Goal: Information Seeking & Learning: Learn about a topic

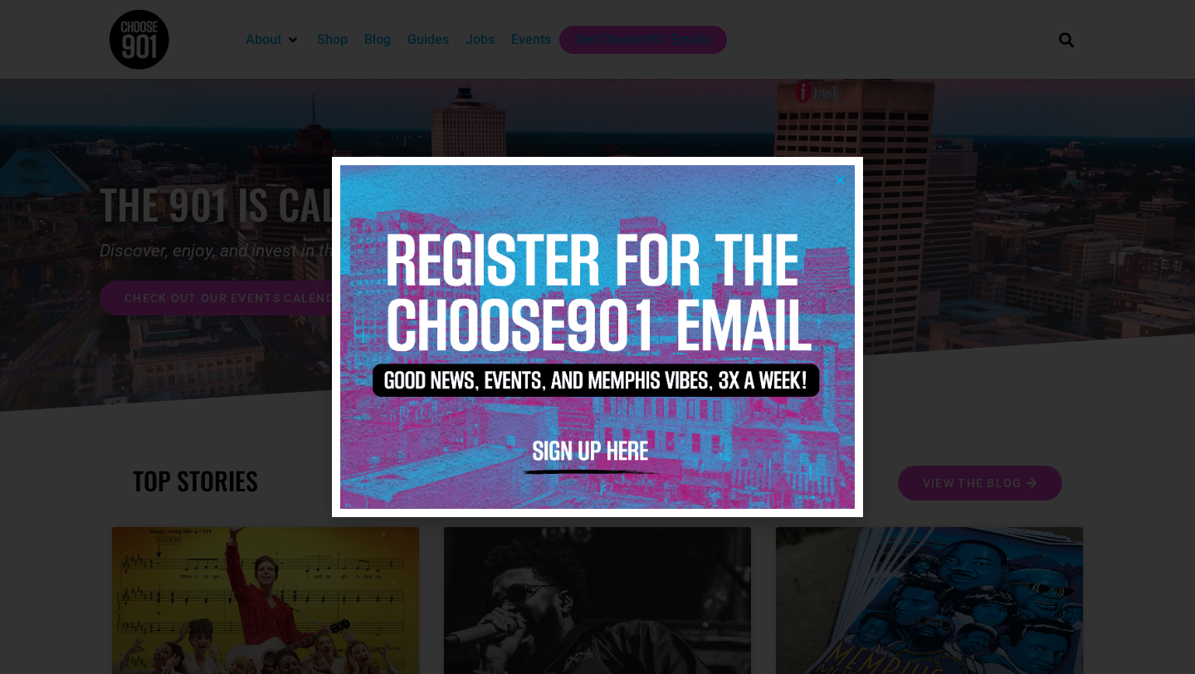
click at [849, 181] on img at bounding box center [597, 336] width 514 height 343
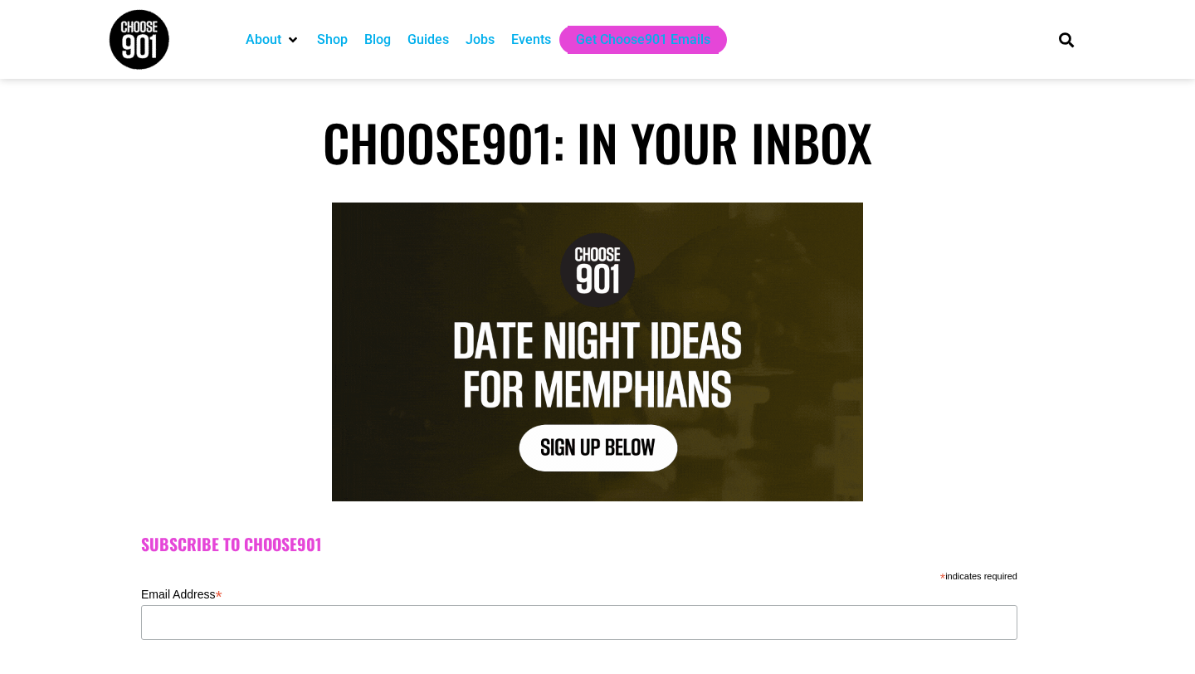
click at [484, 48] on div "Jobs" at bounding box center [479, 40] width 29 height 20
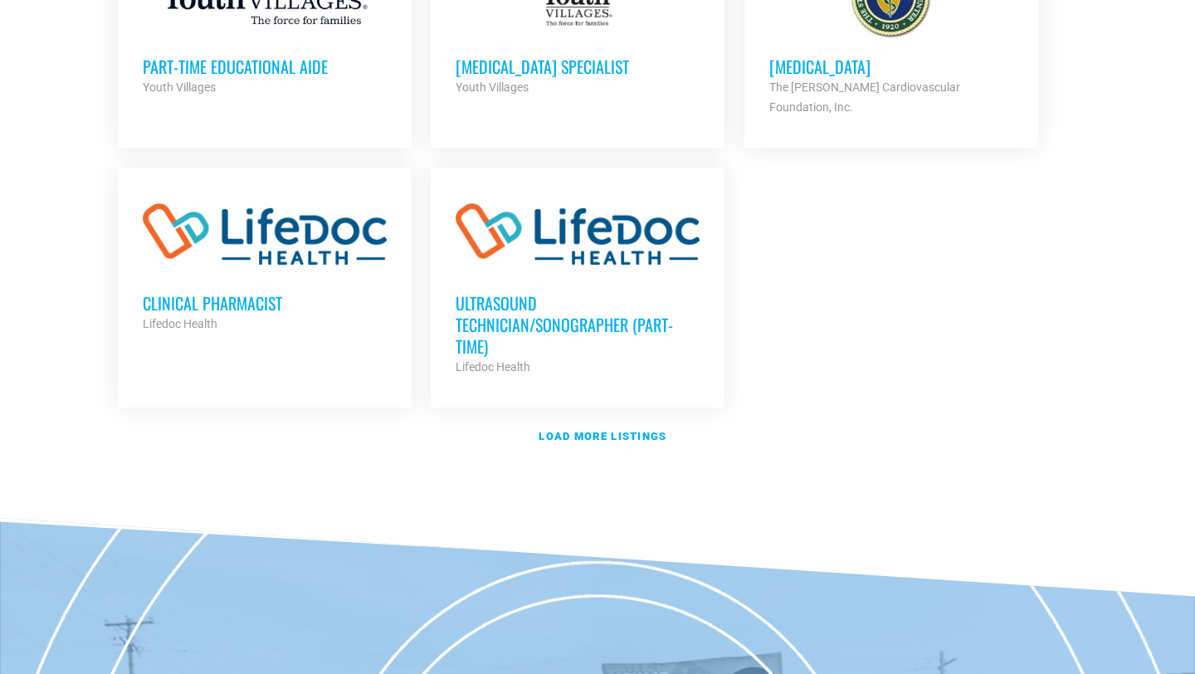
scroll to position [1989, 0]
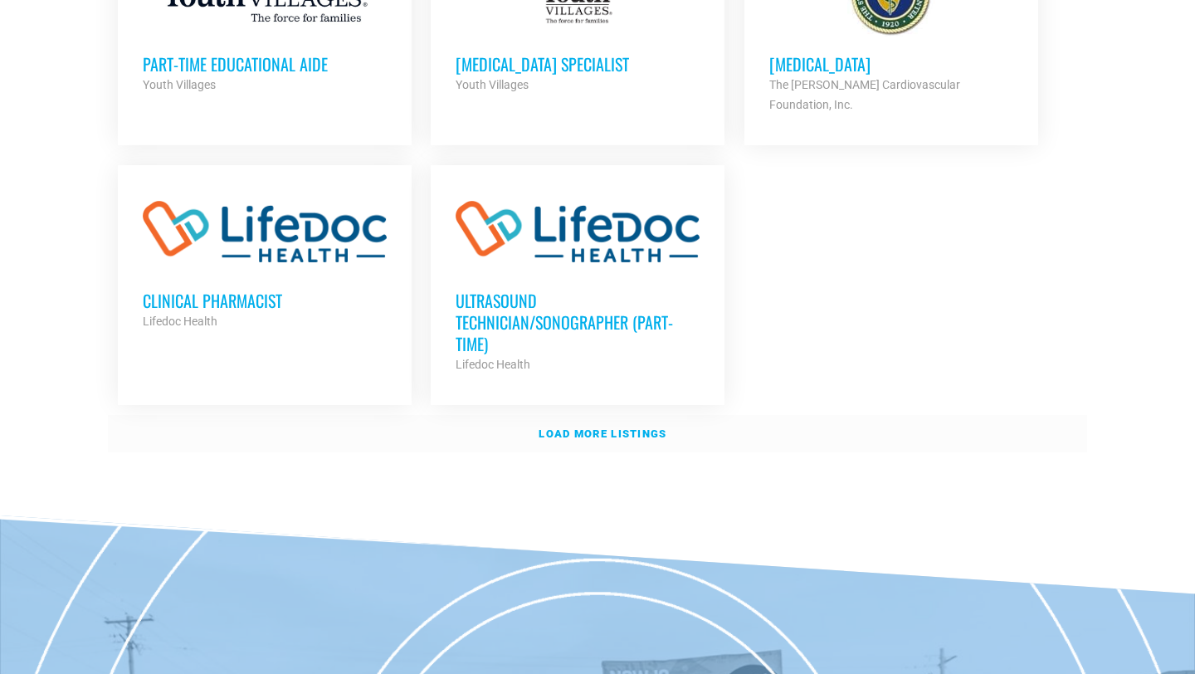
click at [562, 427] on strong "Load more listings" at bounding box center [602, 433] width 128 height 12
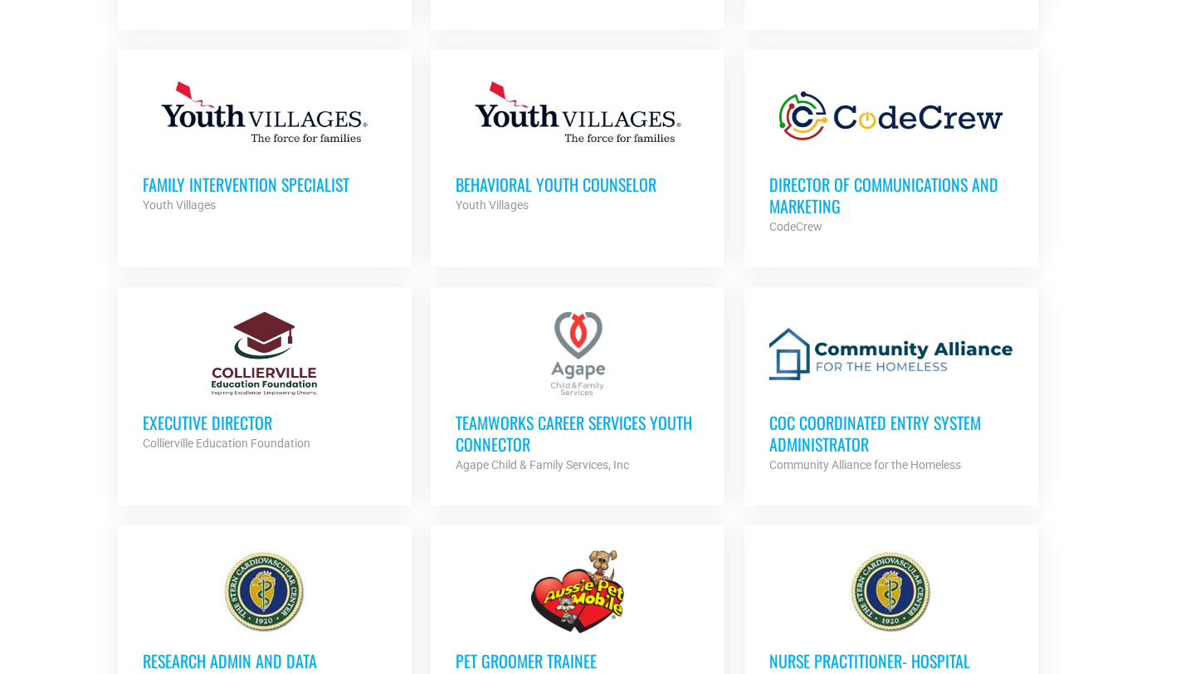
scroll to position [2819, 0]
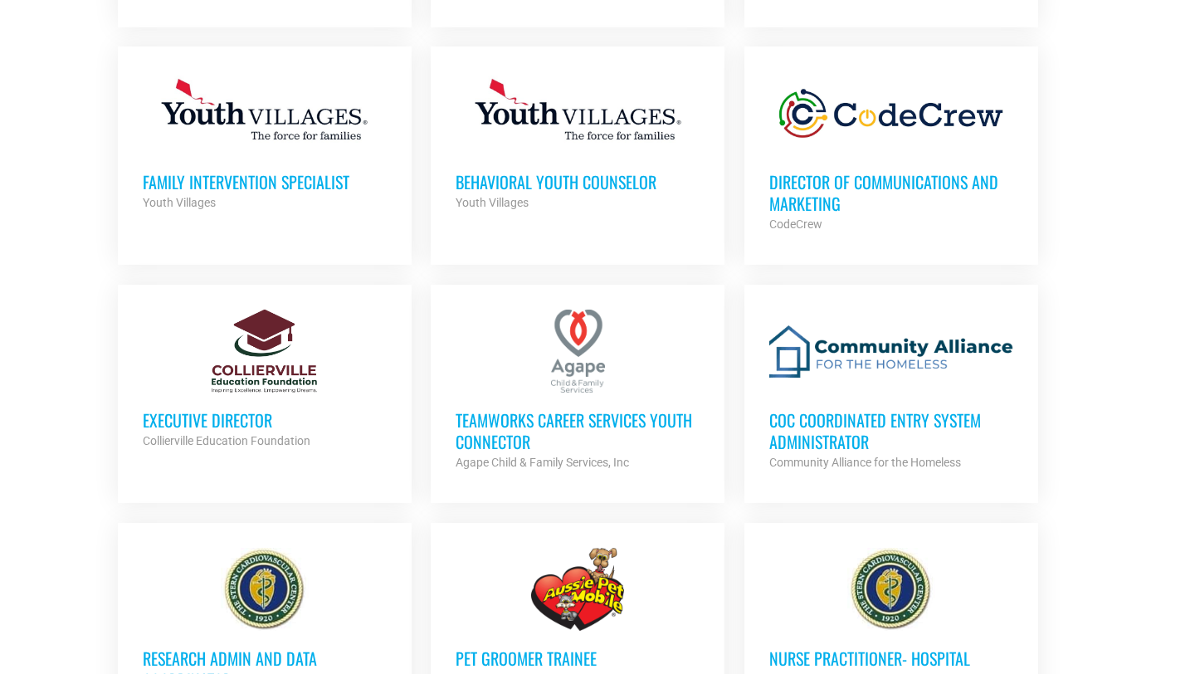
click at [581, 359] on div at bounding box center [577, 350] width 244 height 83
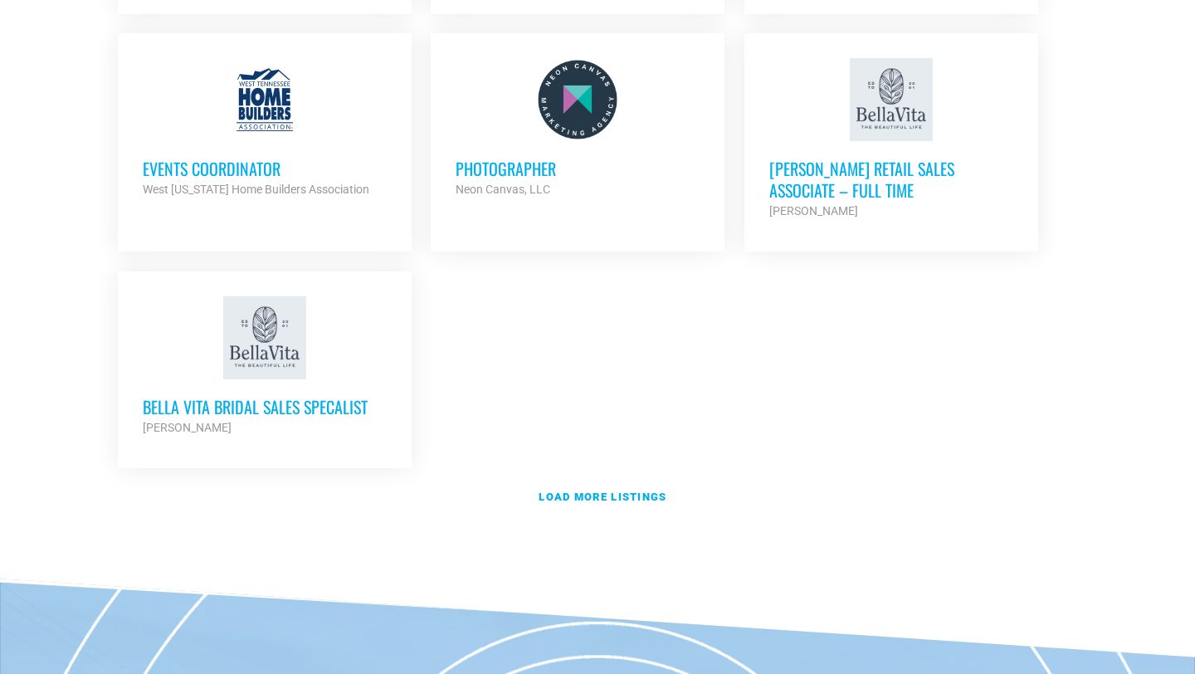
scroll to position [3600, 0]
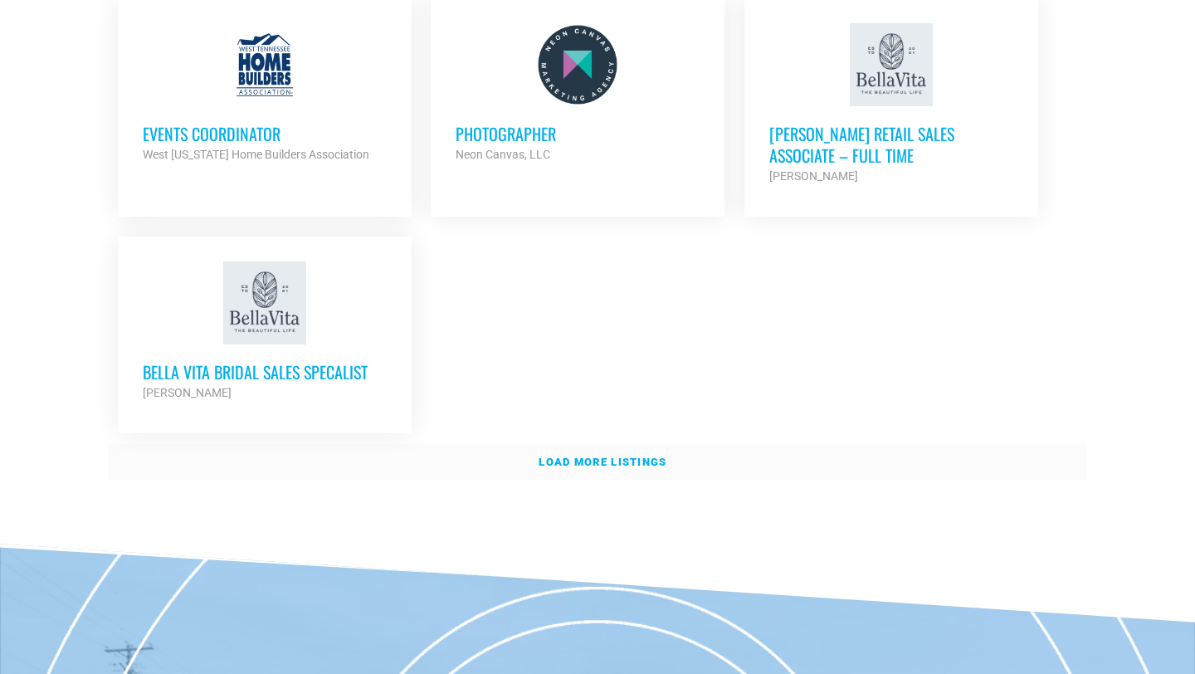
click at [583, 443] on link "Load more listings" at bounding box center [597, 462] width 979 height 38
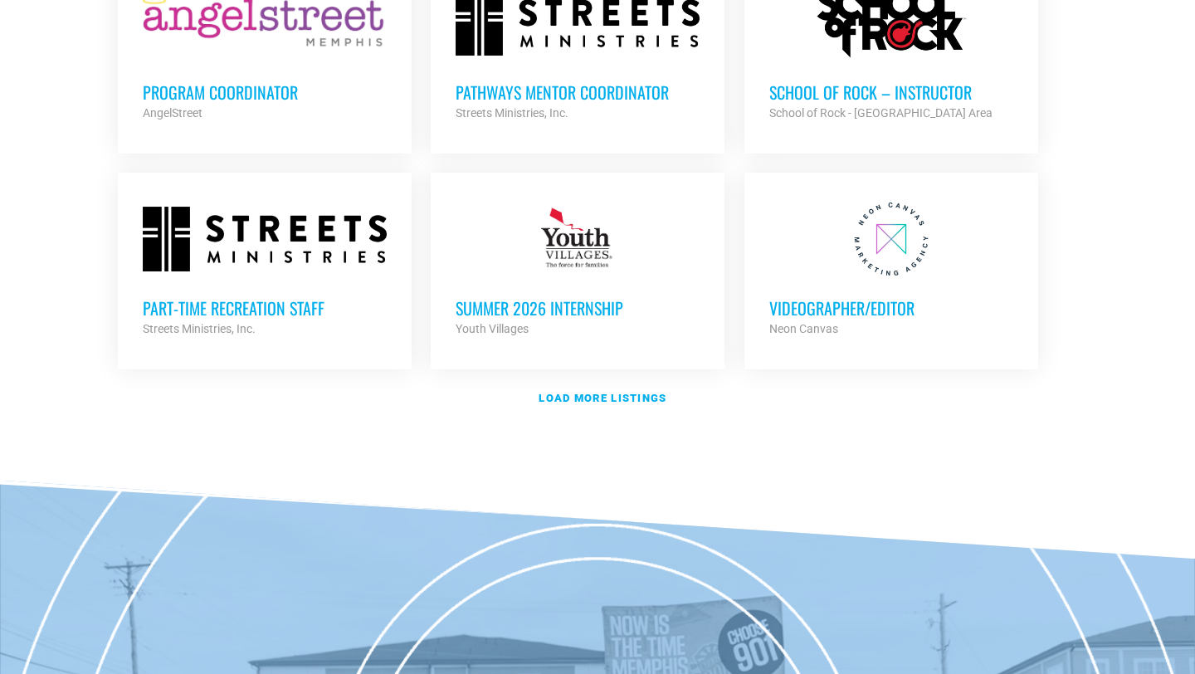
scroll to position [5039, 0]
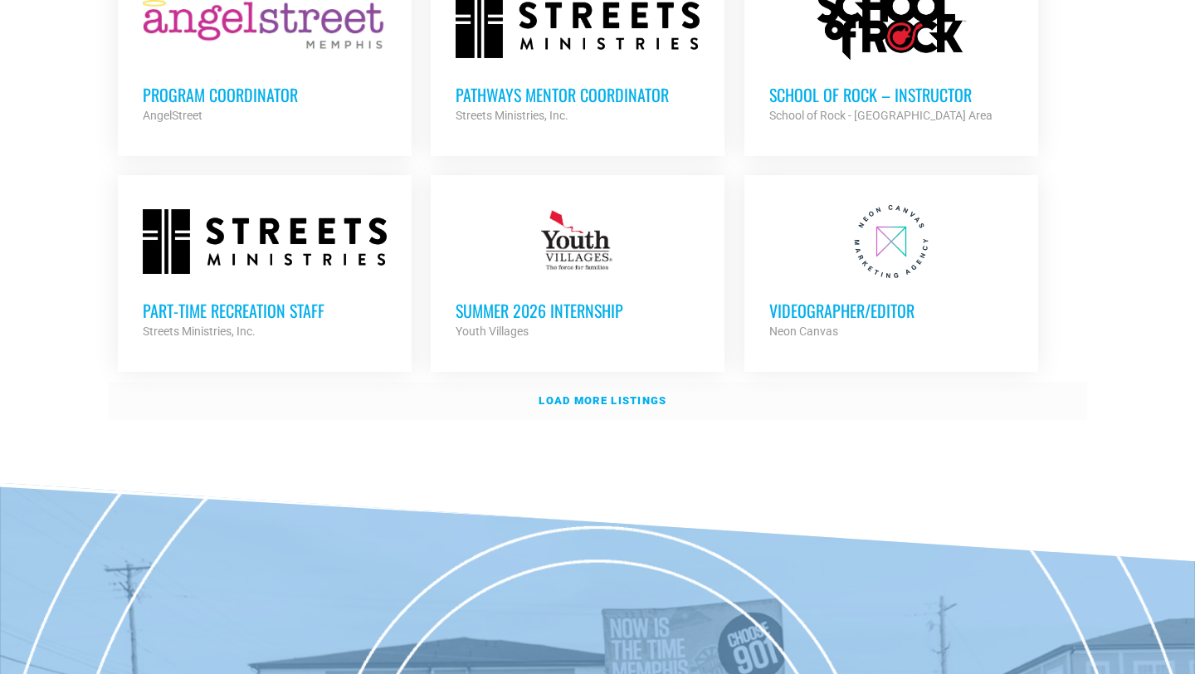
click at [629, 394] on strong "Load more listings" at bounding box center [602, 400] width 128 height 12
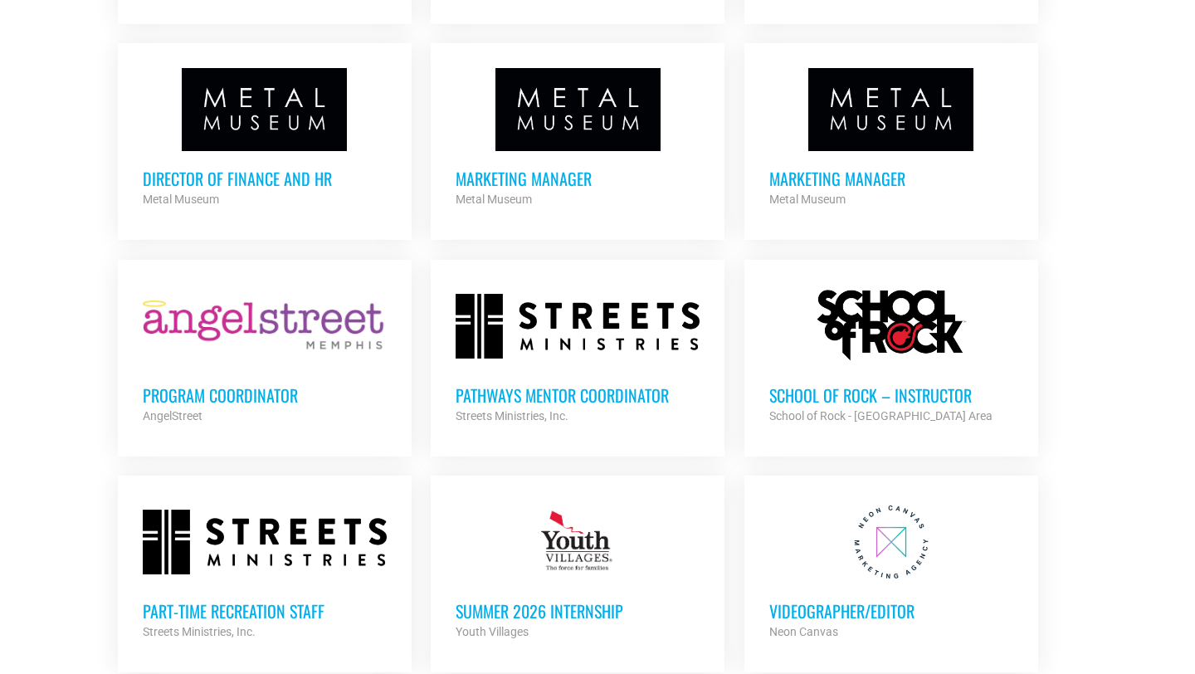
scroll to position [4737, 0]
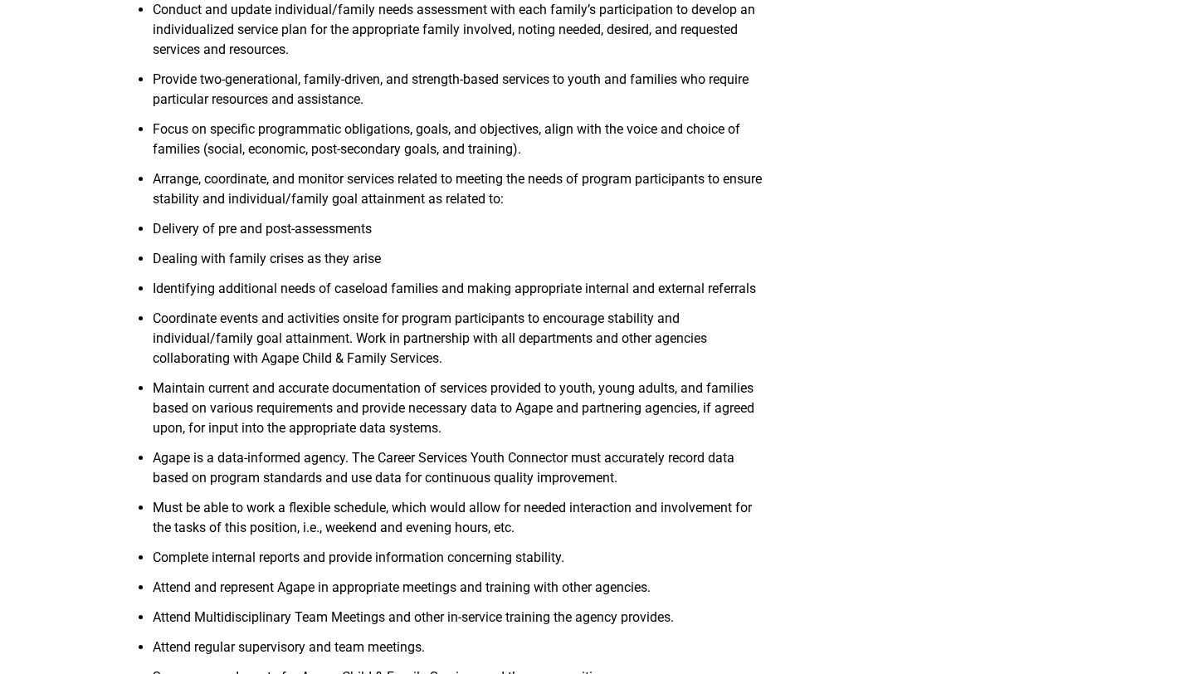
scroll to position [698, 0]
